Goal: Task Accomplishment & Management: Manage account settings

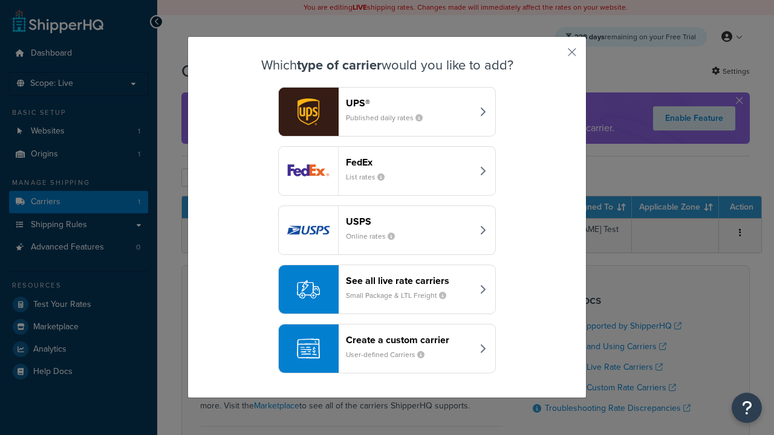
click at [409, 162] on header "FedEx" at bounding box center [409, 162] width 126 height 11
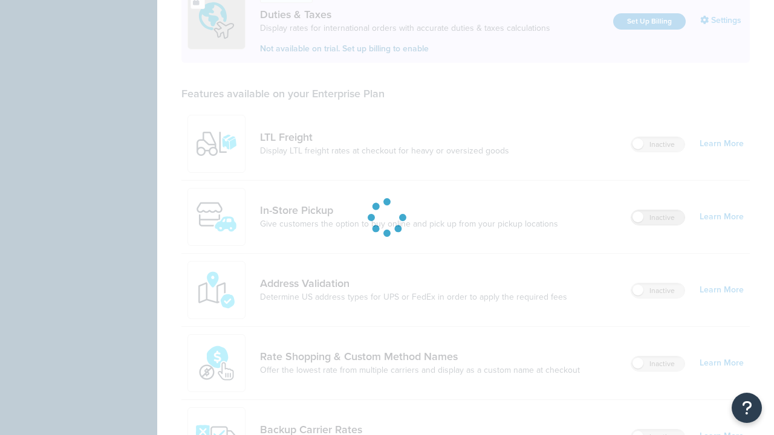
click at [658, 210] on label "Inactive" at bounding box center [657, 217] width 53 height 15
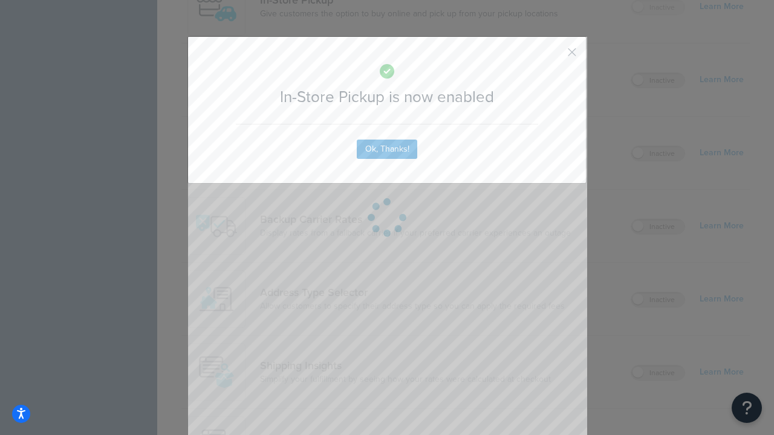
click at [554, 56] on button "button" at bounding box center [554, 56] width 3 height 3
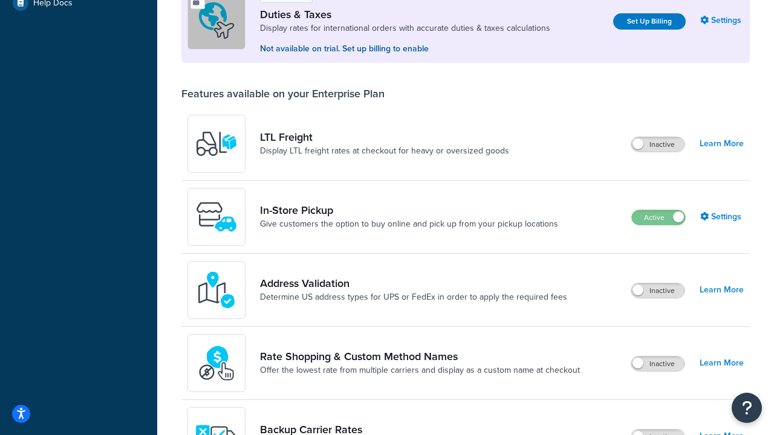
scroll to position [369, 0]
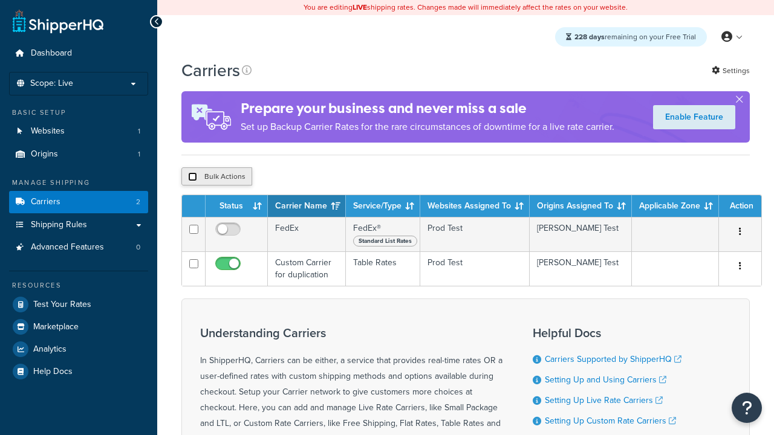
click at [192, 178] on input "checkbox" at bounding box center [192, 176] width 9 height 9
checkbox input "true"
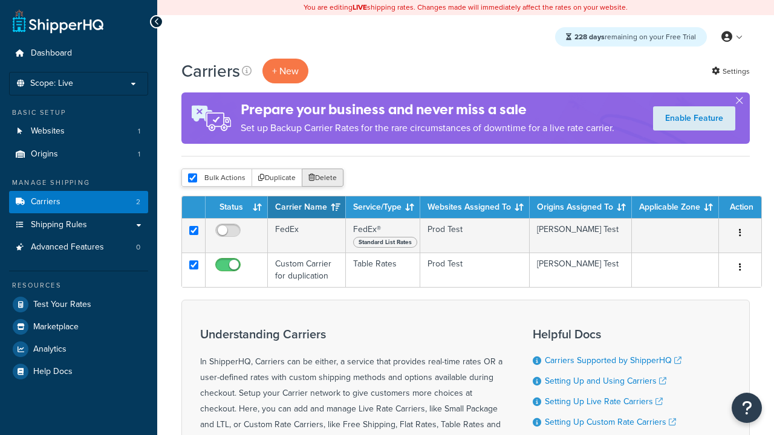
click at [325, 178] on button "Delete" at bounding box center [323, 178] width 42 height 18
